Goal: Information Seeking & Learning: Check status

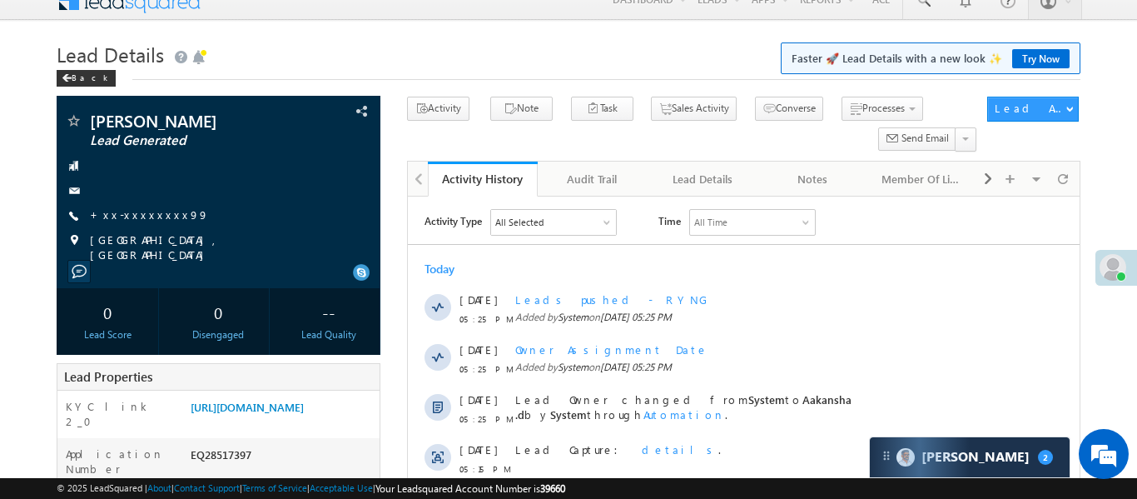
scroll to position [18, 0]
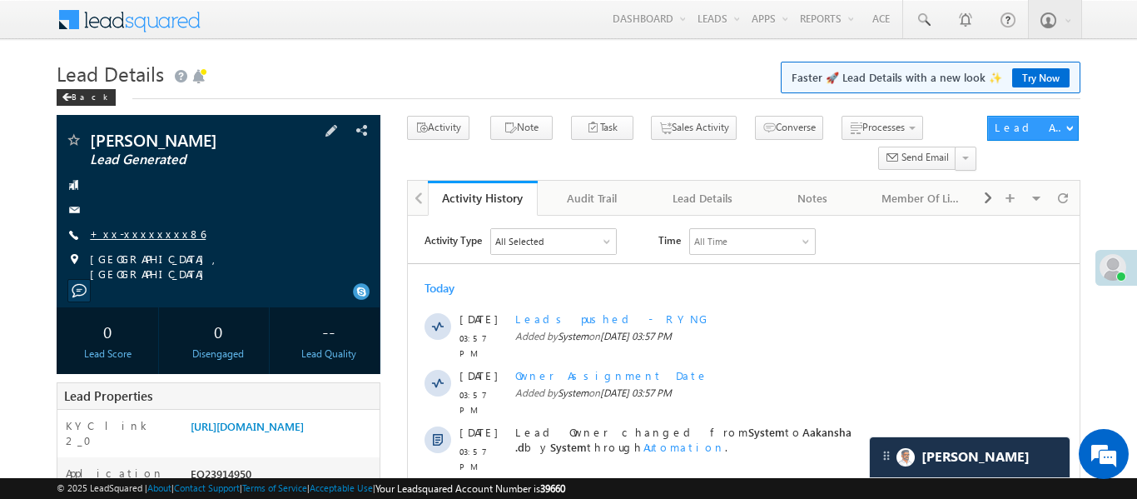
click at [157, 239] on link "+xx-xxxxxxxx86" at bounding box center [148, 233] width 116 height 14
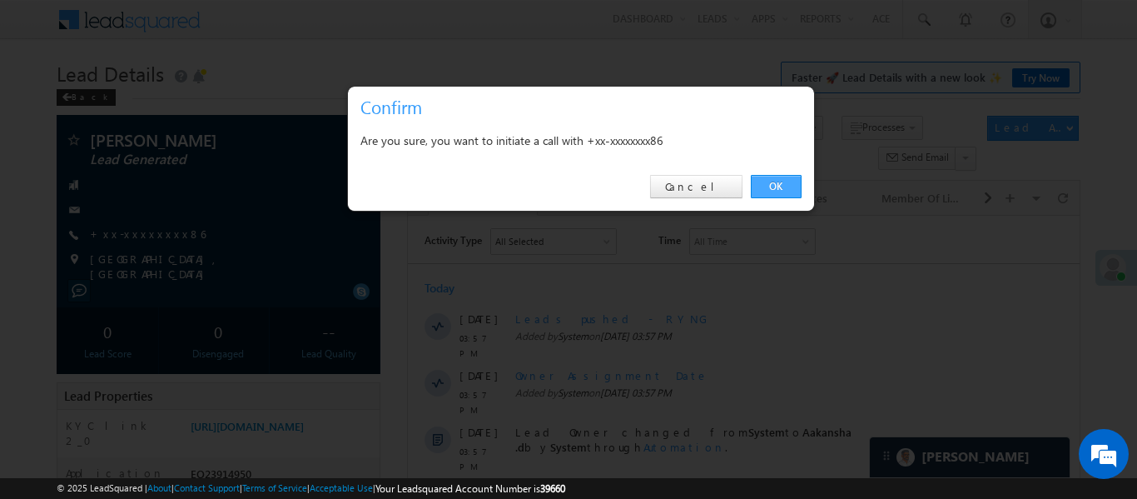
click at [786, 175] on link "OK" at bounding box center [776, 186] width 51 height 23
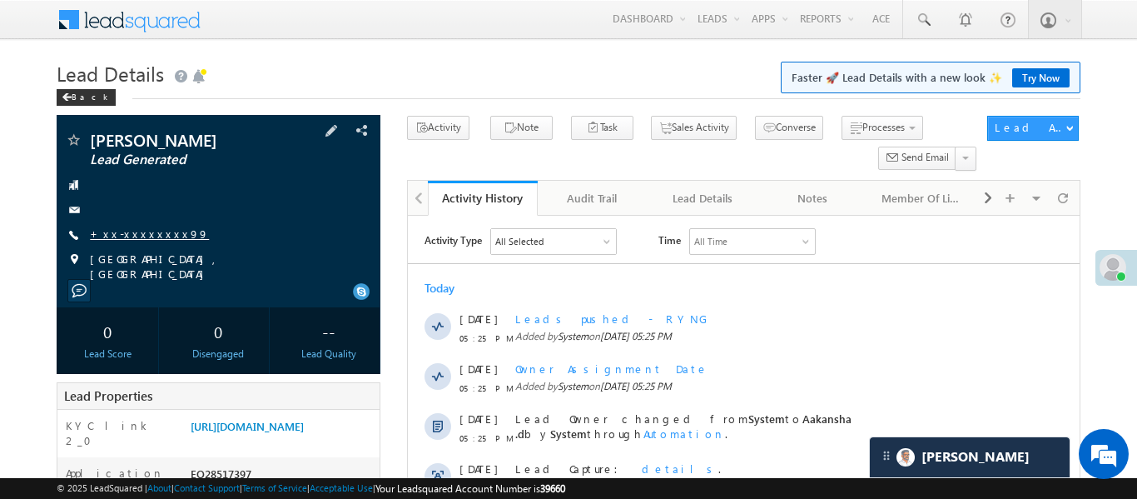
click at [138, 236] on link "+xx-xxxxxxxx99" at bounding box center [149, 233] width 119 height 14
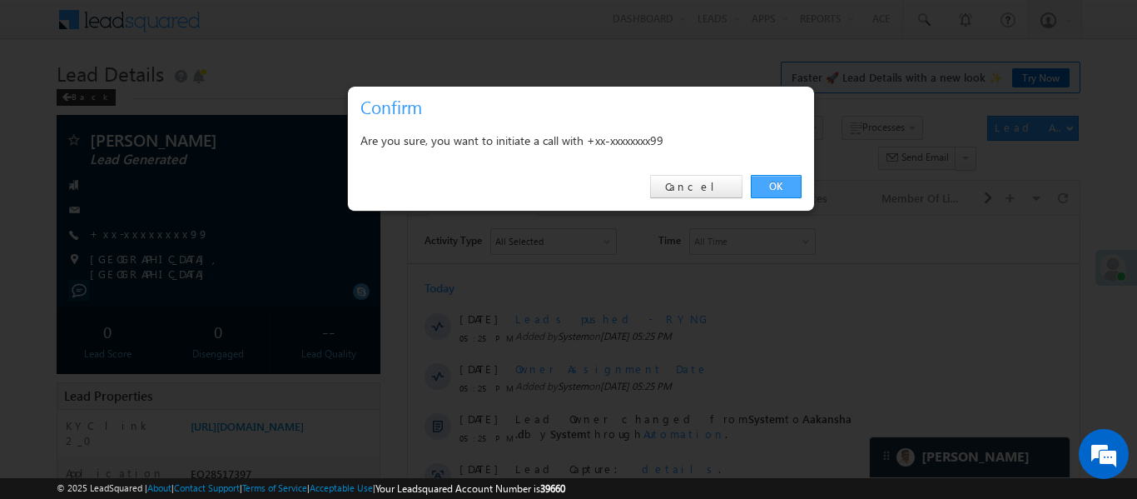
click at [778, 186] on link "OK" at bounding box center [776, 186] width 51 height 23
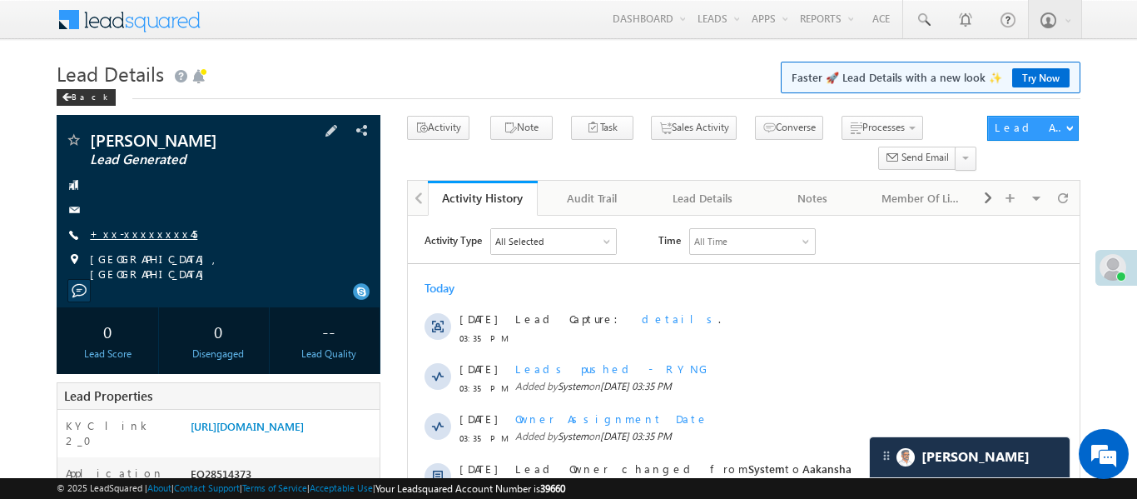
click at [152, 235] on link "+xx-xxxxxxxx45" at bounding box center [143, 233] width 107 height 14
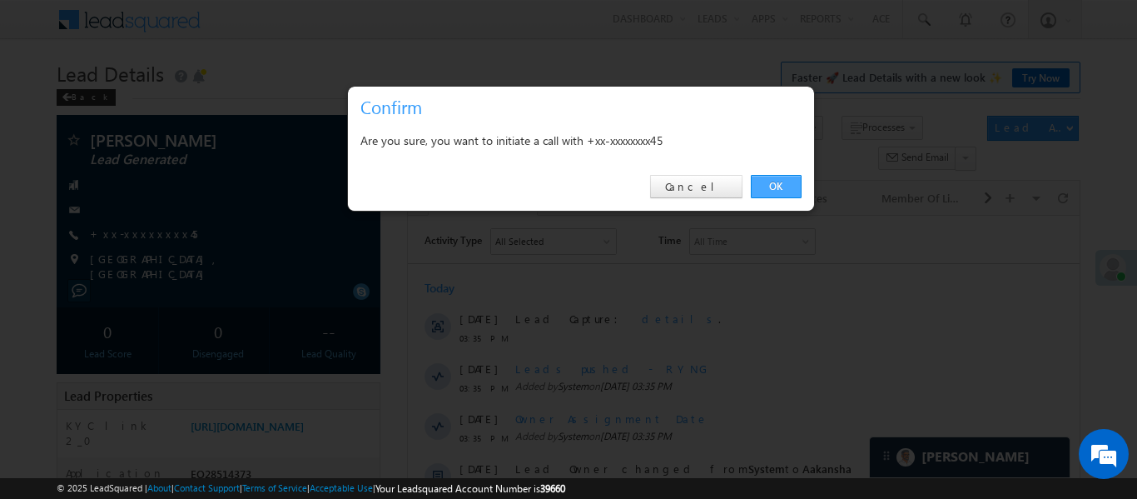
click at [771, 188] on link "OK" at bounding box center [776, 186] width 51 height 23
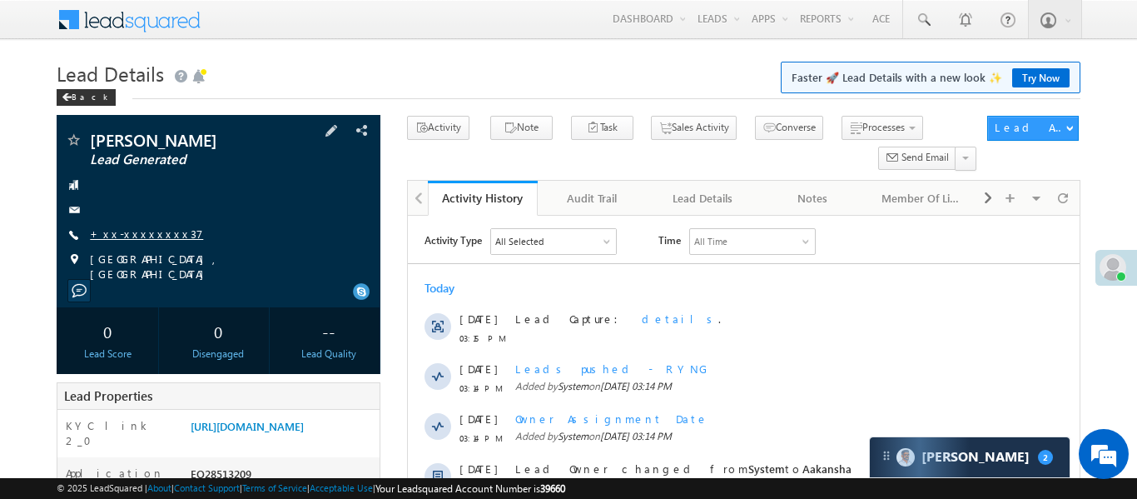
click at [137, 232] on link "+xx-xxxxxxxx37" at bounding box center [146, 233] width 113 height 14
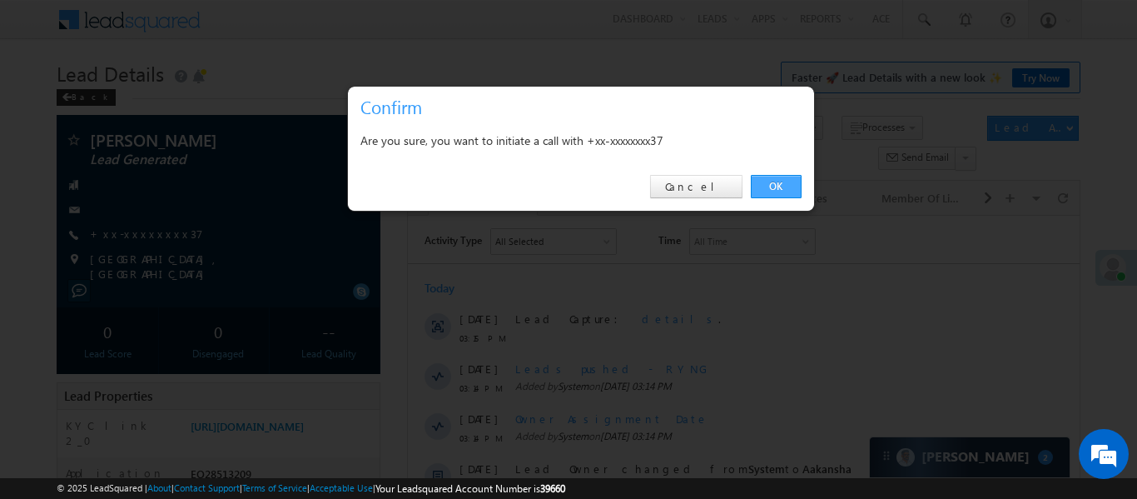
click at [767, 189] on link "OK" at bounding box center [776, 186] width 51 height 23
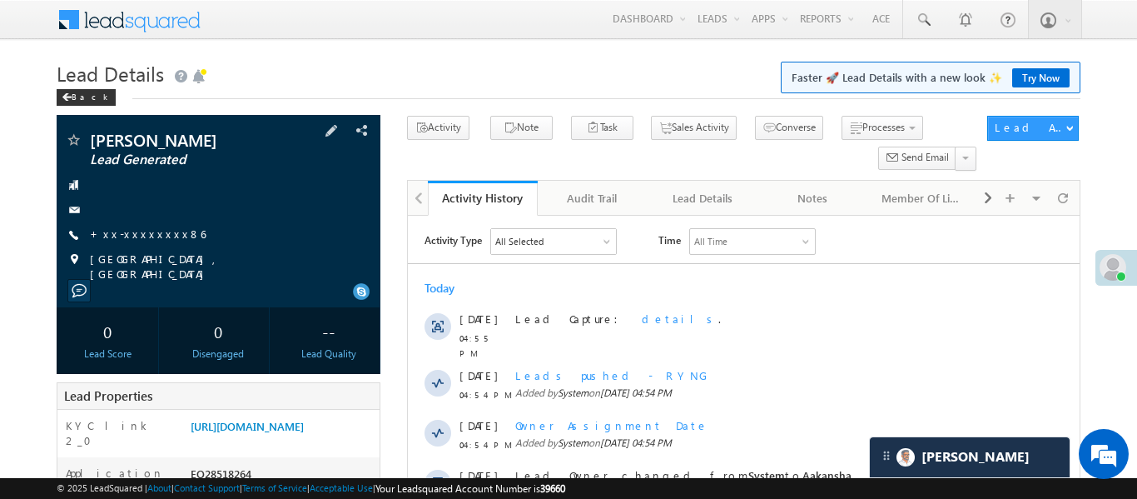
click at [134, 218] on div "Ali Lead Generated +xx-xxxxxxxx86" at bounding box center [218, 207] width 307 height 150
click at [143, 235] on link "+xx-xxxxxxxx86" at bounding box center [148, 233] width 116 height 14
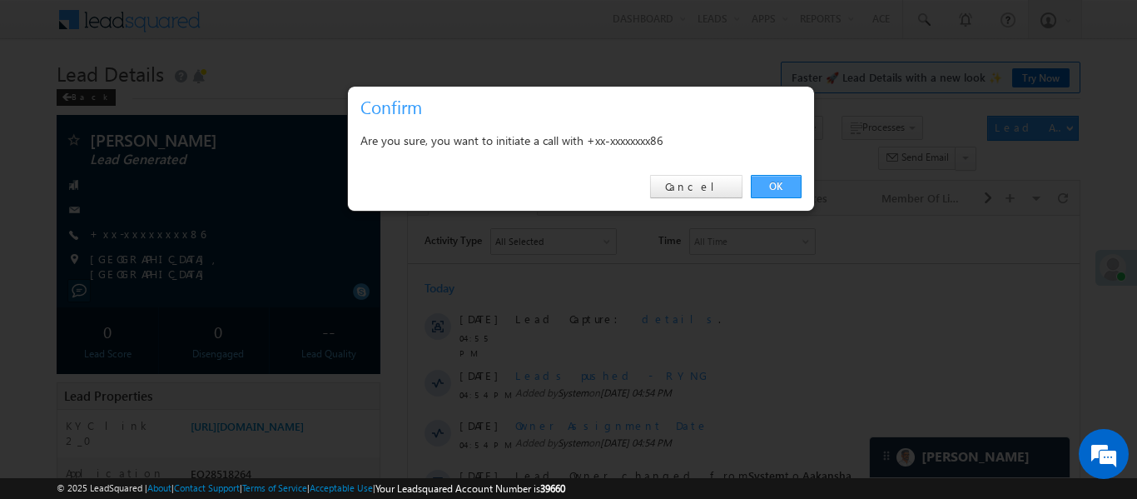
click at [794, 190] on link "OK" at bounding box center [776, 186] width 51 height 23
